Goal: Transaction & Acquisition: Purchase product/service

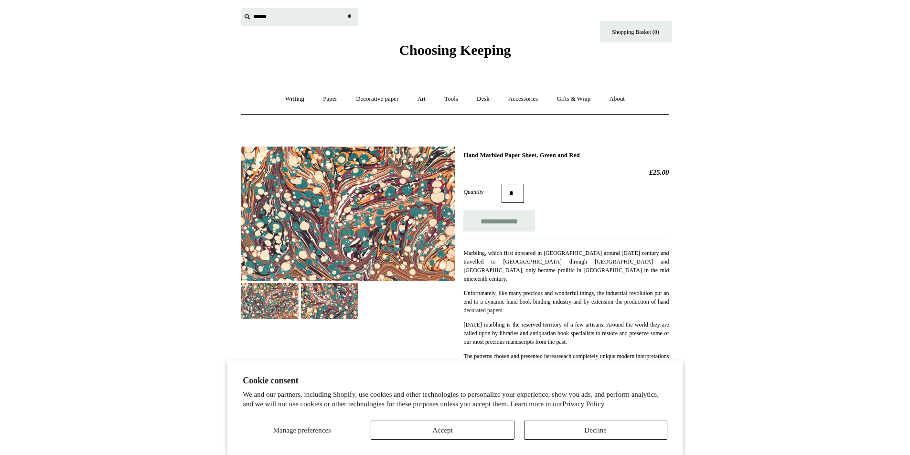
click at [272, 21] on input "text" at bounding box center [300, 17] width 118 height 18
type input "**********"
click at [345, 8] on input "*" at bounding box center [350, 16] width 10 height 17
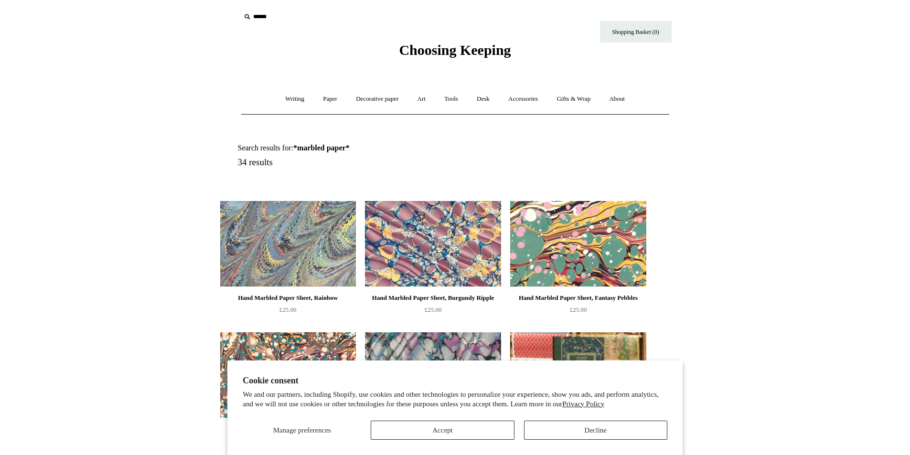
click at [586, 250] on img at bounding box center [578, 244] width 136 height 86
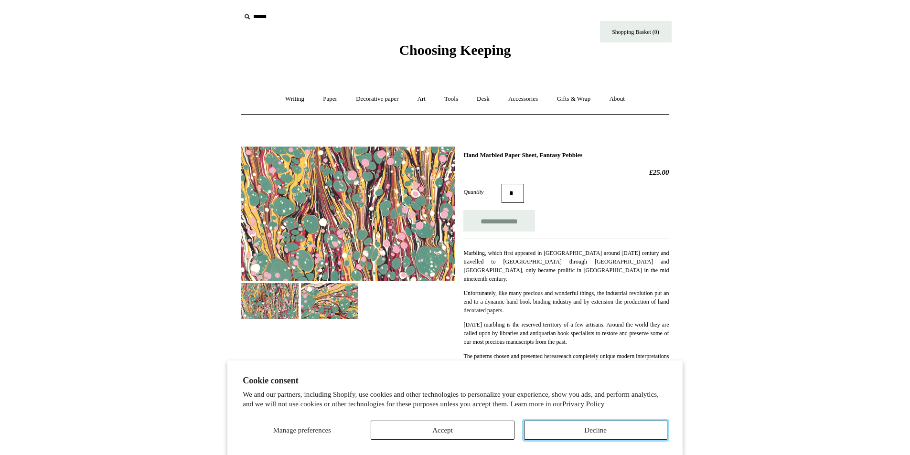
click at [549, 427] on button "Decline" at bounding box center [595, 430] width 143 height 19
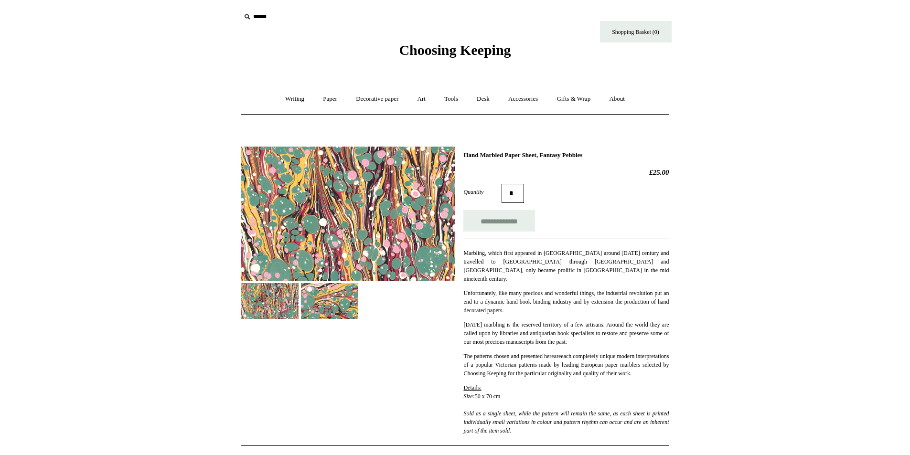
click at [326, 233] on img at bounding box center [348, 214] width 214 height 134
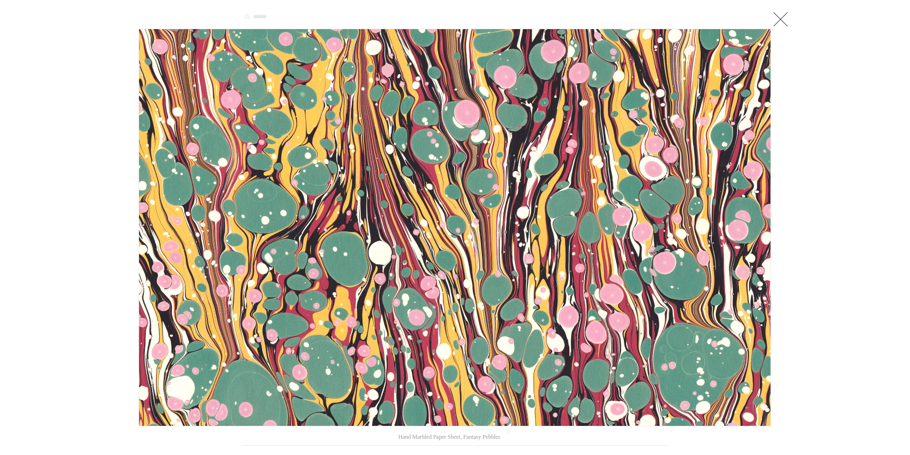
click at [508, 226] on img at bounding box center [454, 227] width 631 height 397
